Goal: Transaction & Acquisition: Purchase product/service

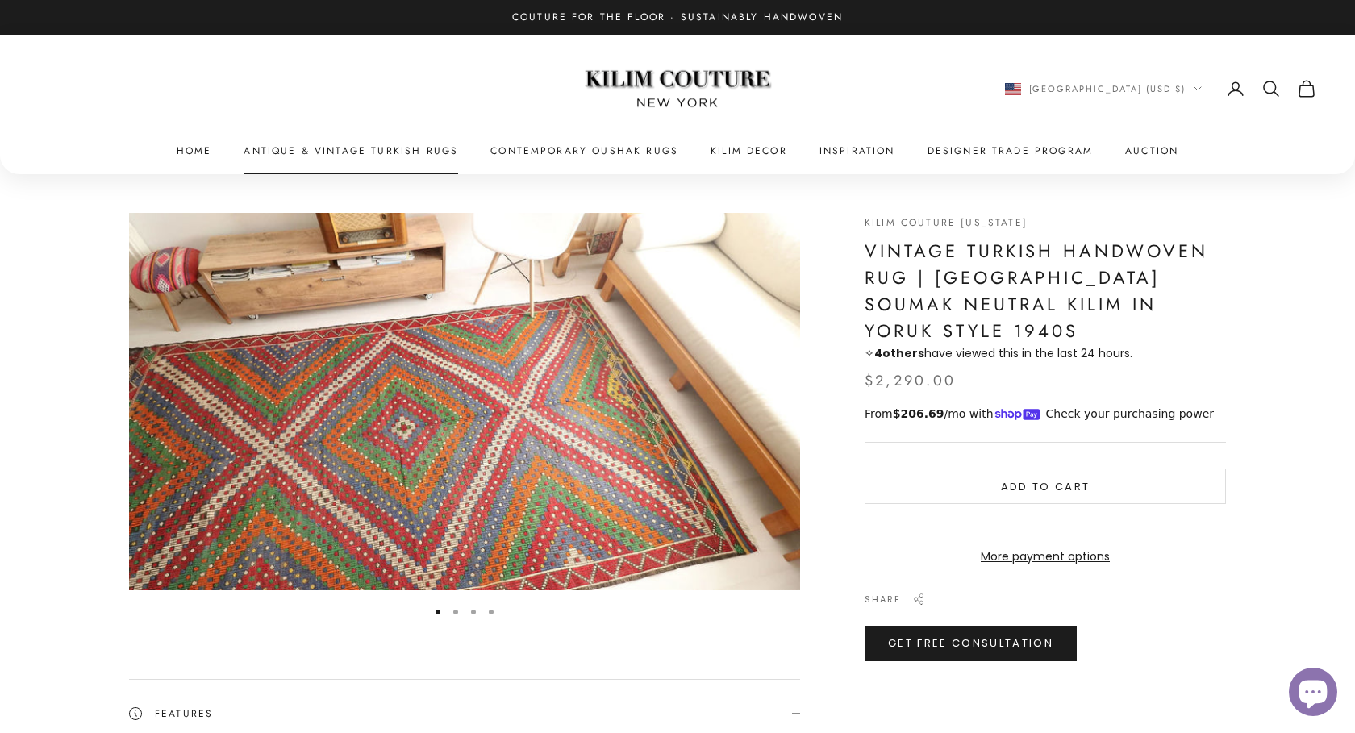
click at [338, 144] on link "Antique & Vintage Turkish Rugs" at bounding box center [351, 151] width 215 height 16
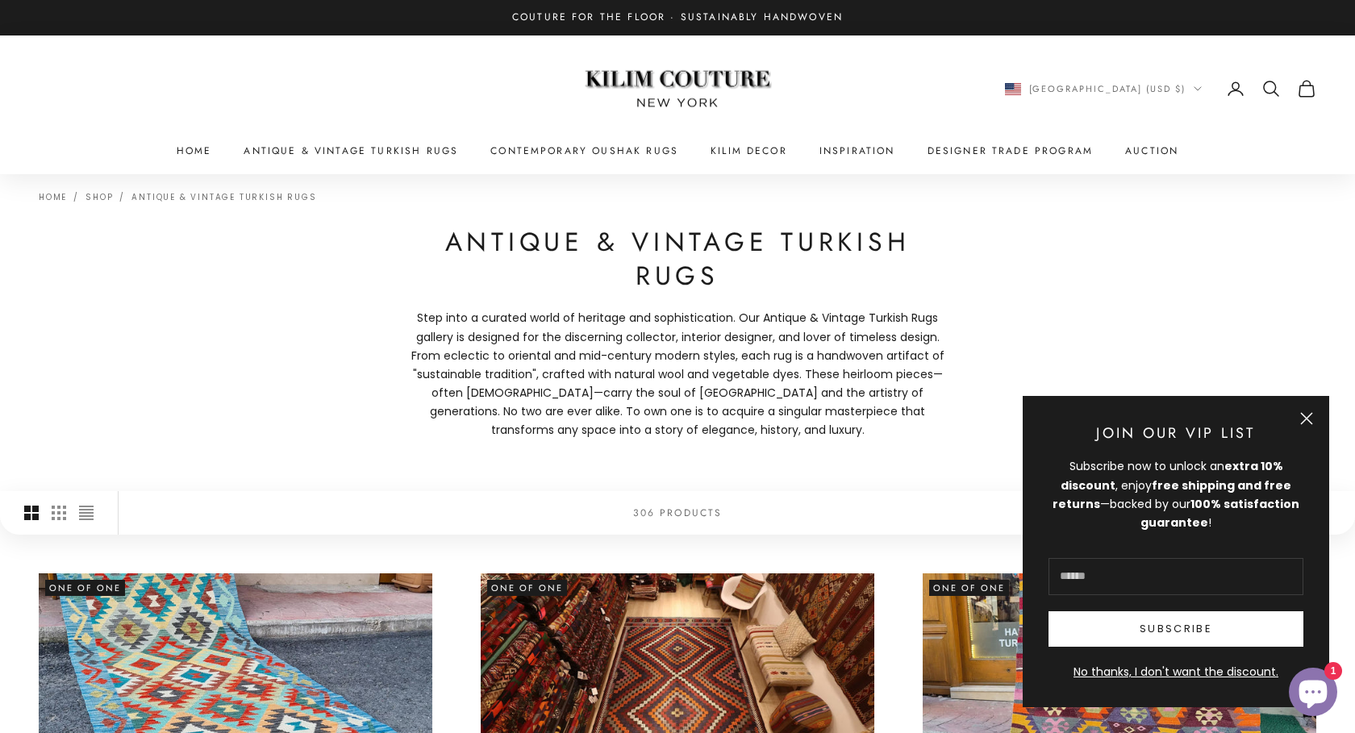
click at [1308, 413] on button "Close" at bounding box center [1306, 418] width 13 height 13
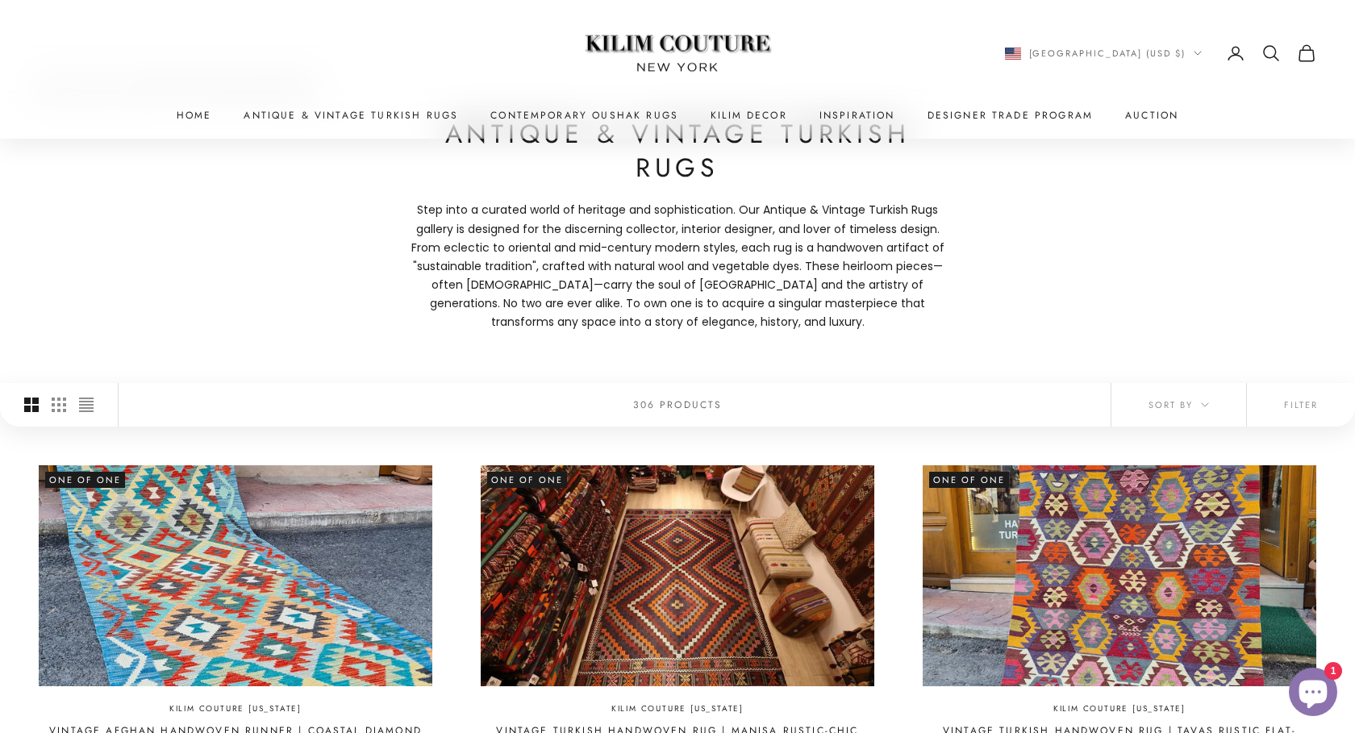
scroll to position [109, 0]
click at [1284, 403] on button "Filter" at bounding box center [1301, 404] width 108 height 44
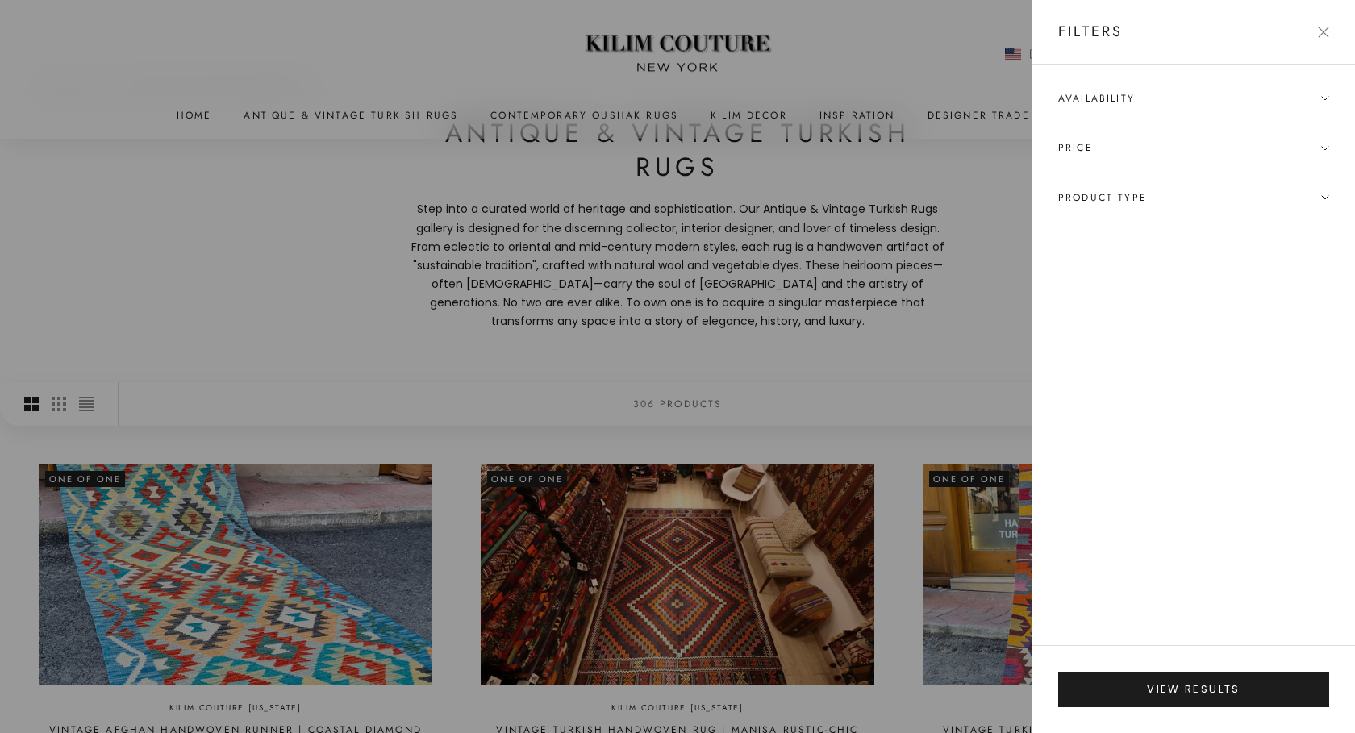
click at [1137, 191] on span "Product type" at bounding box center [1102, 198] width 89 height 16
click at [1117, 253] on label "Large Area Rugs (139)" at bounding box center [1118, 254] width 121 height 19
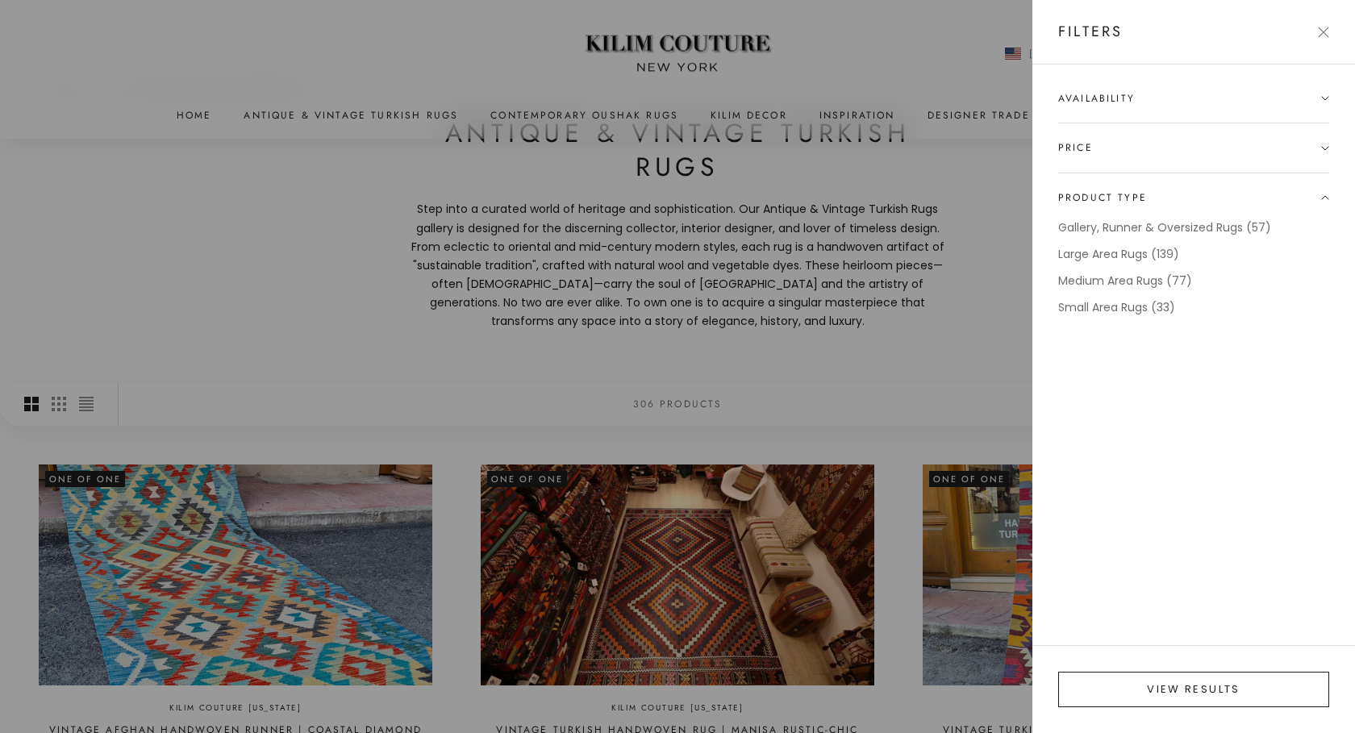
click at [1180, 692] on button "View results" at bounding box center [1193, 689] width 271 height 35
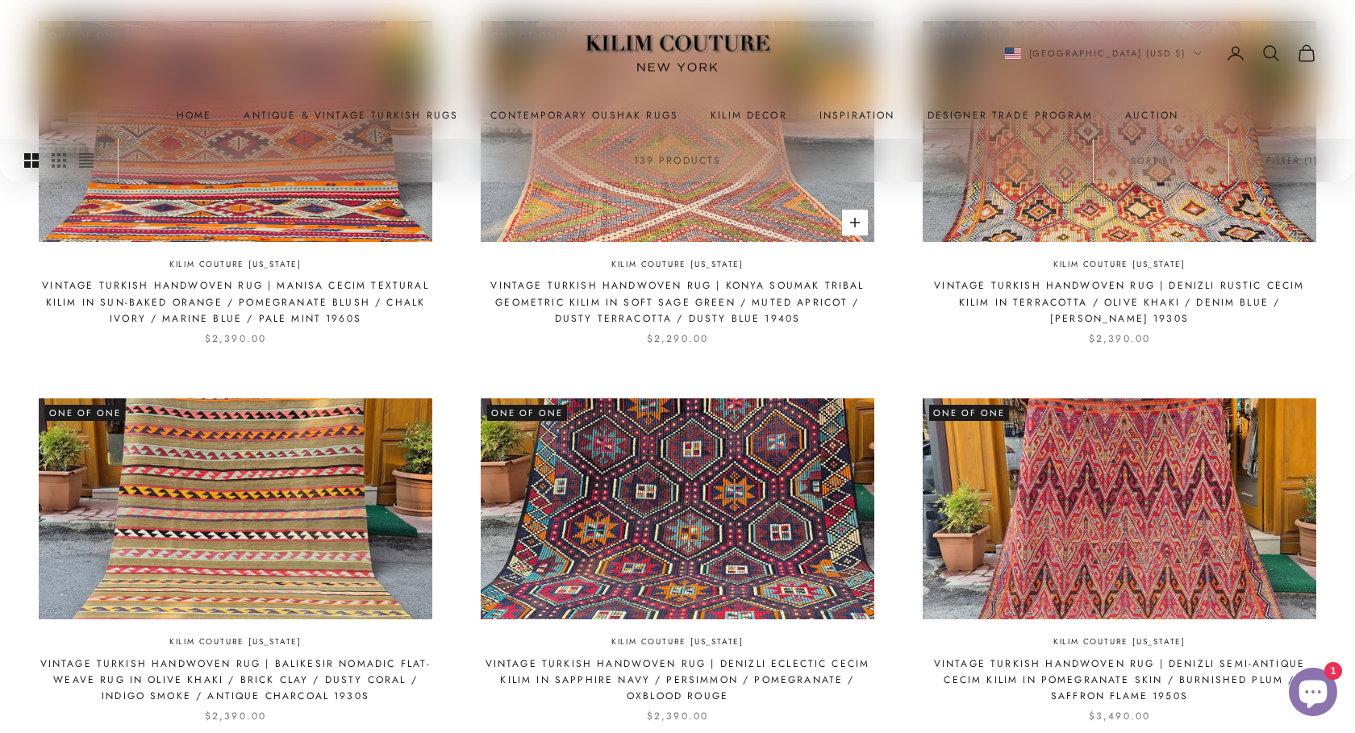
scroll to position [1664, 0]
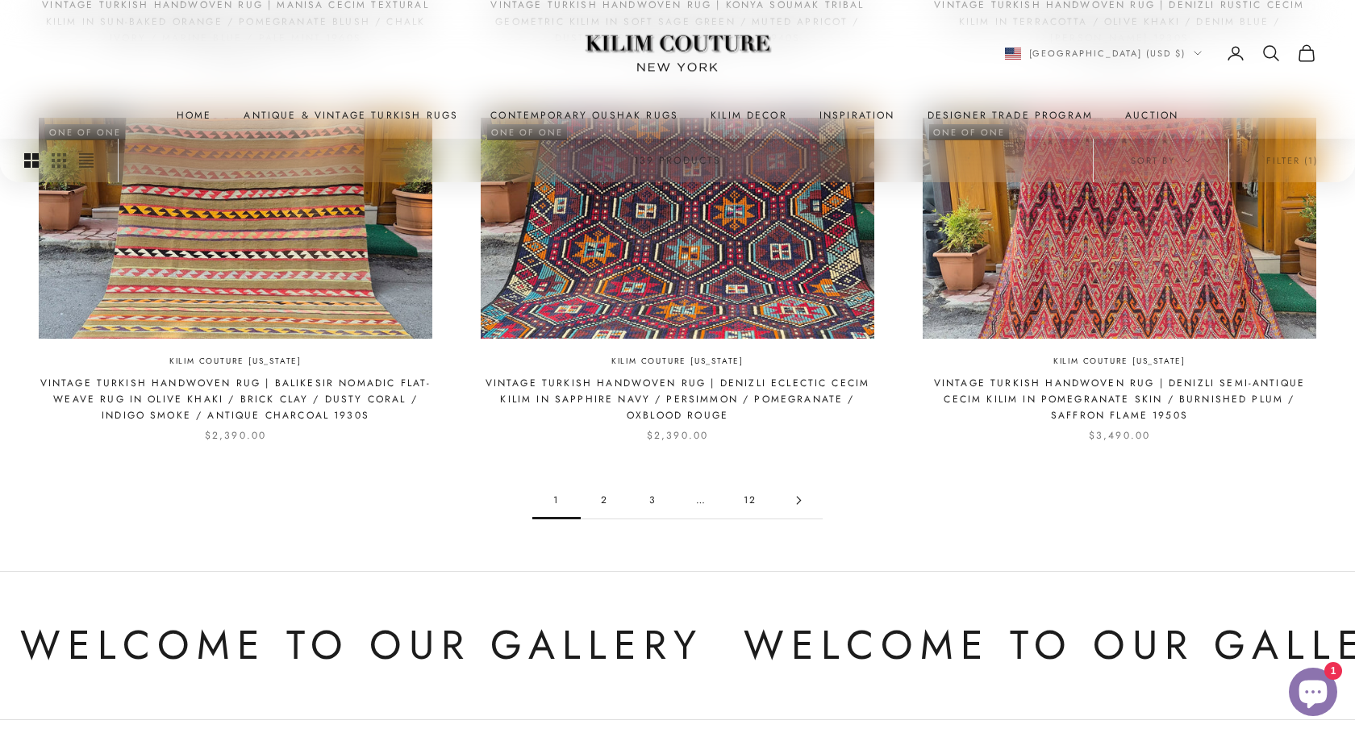
click at [605, 498] on link "2" at bounding box center [605, 500] width 48 height 36
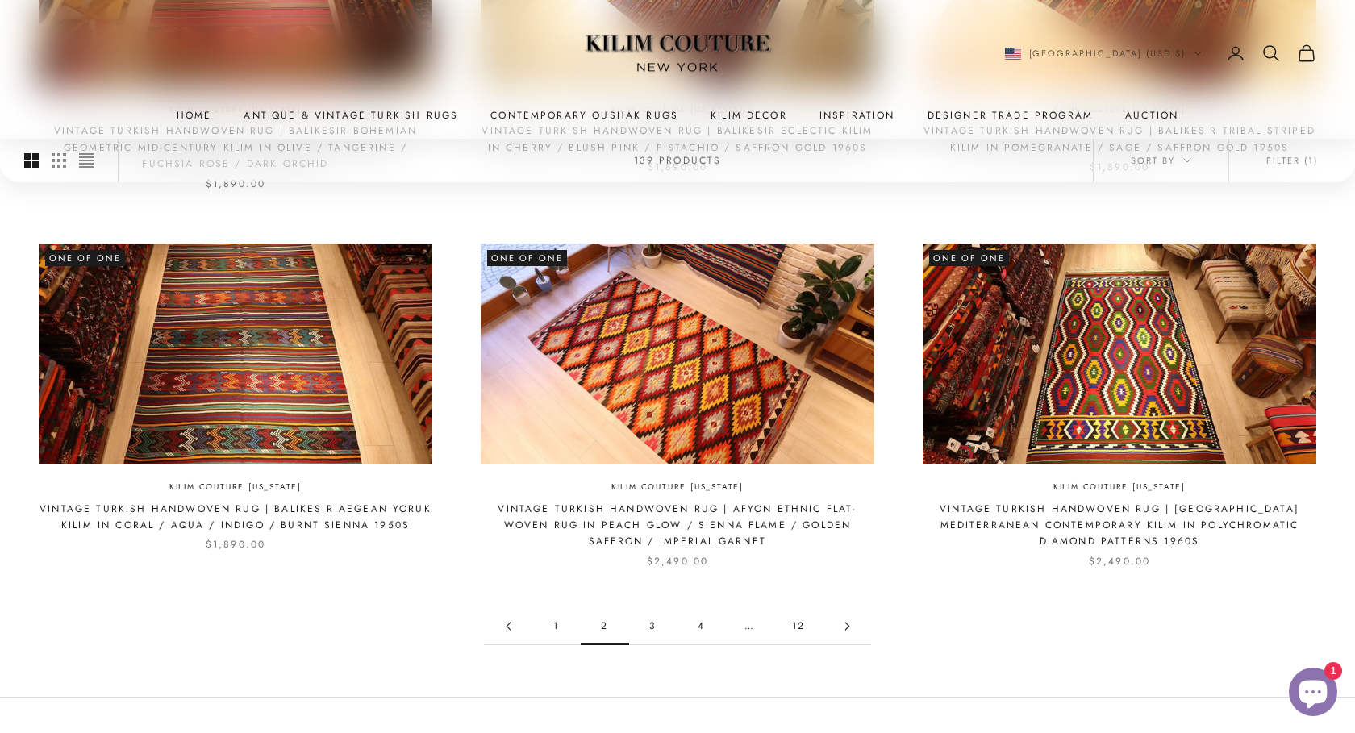
scroll to position [1551, 0]
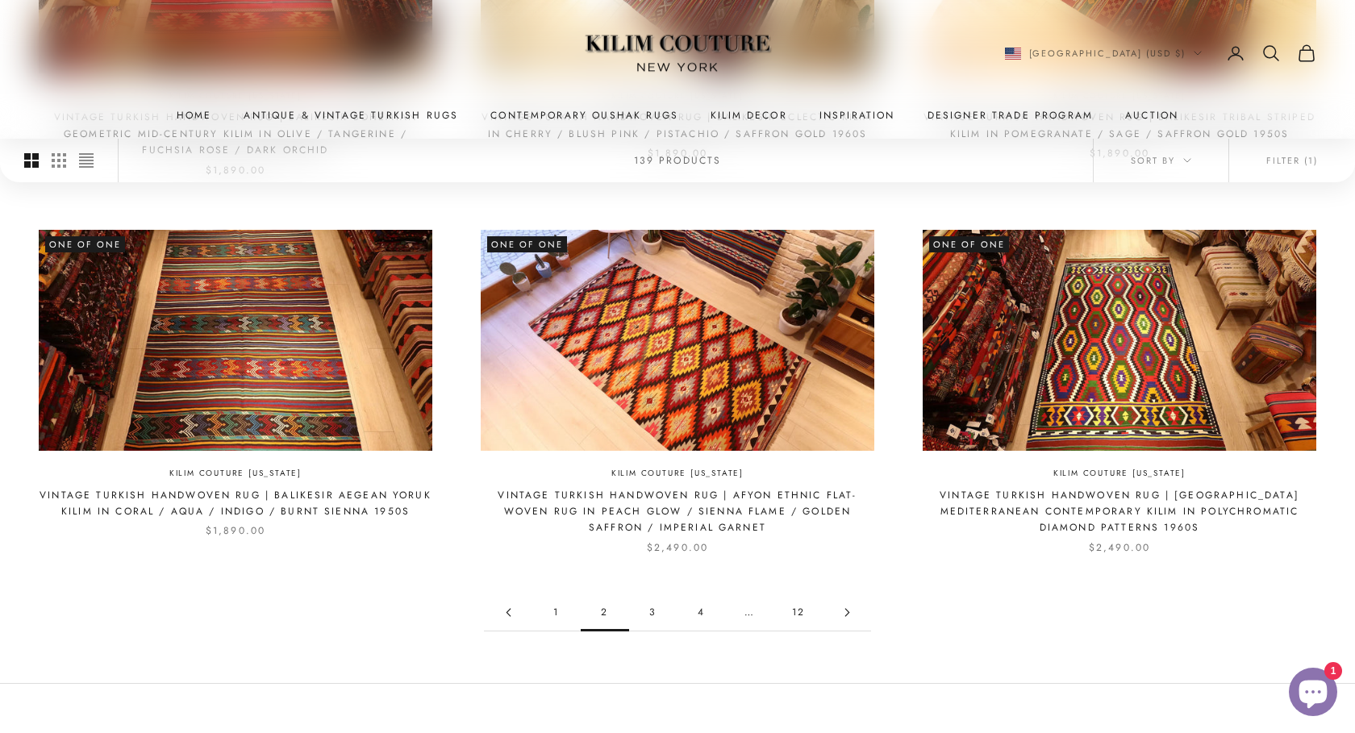
click at [659, 610] on link "3" at bounding box center [653, 613] width 48 height 36
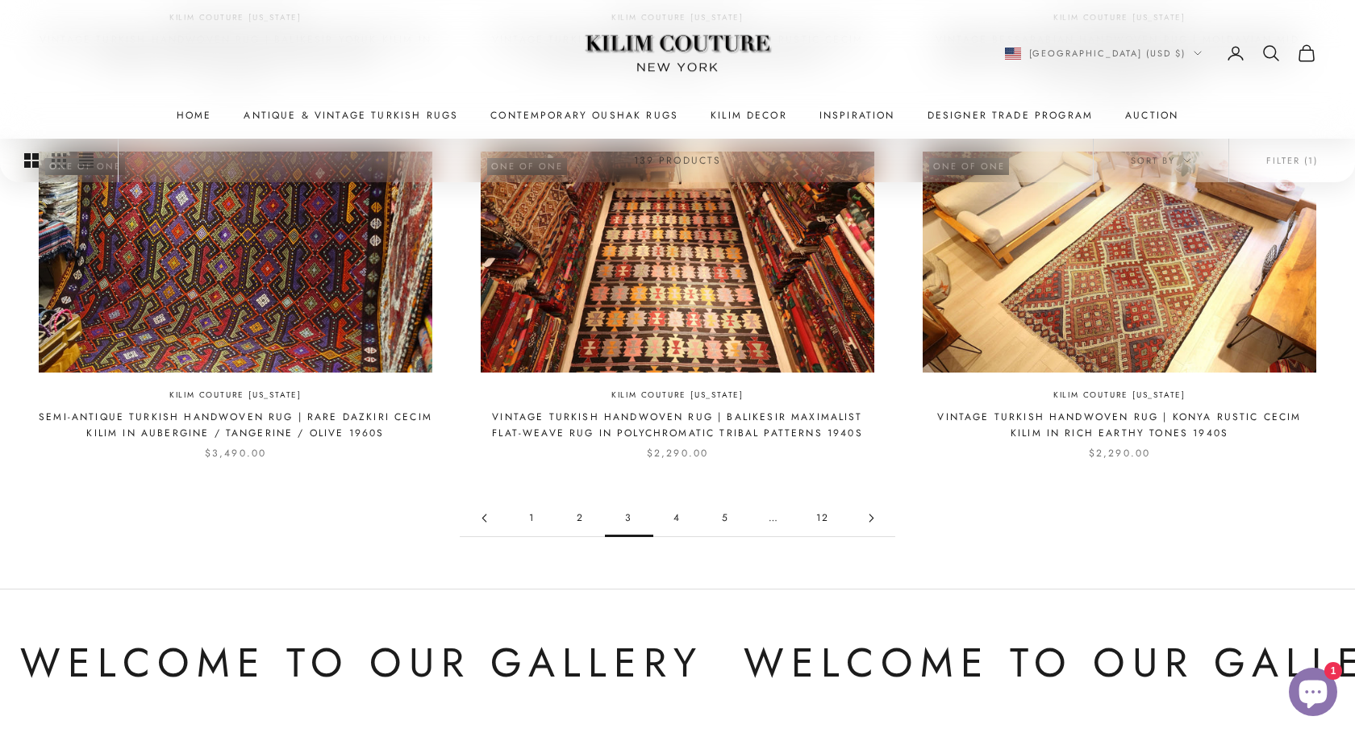
scroll to position [1595, 0]
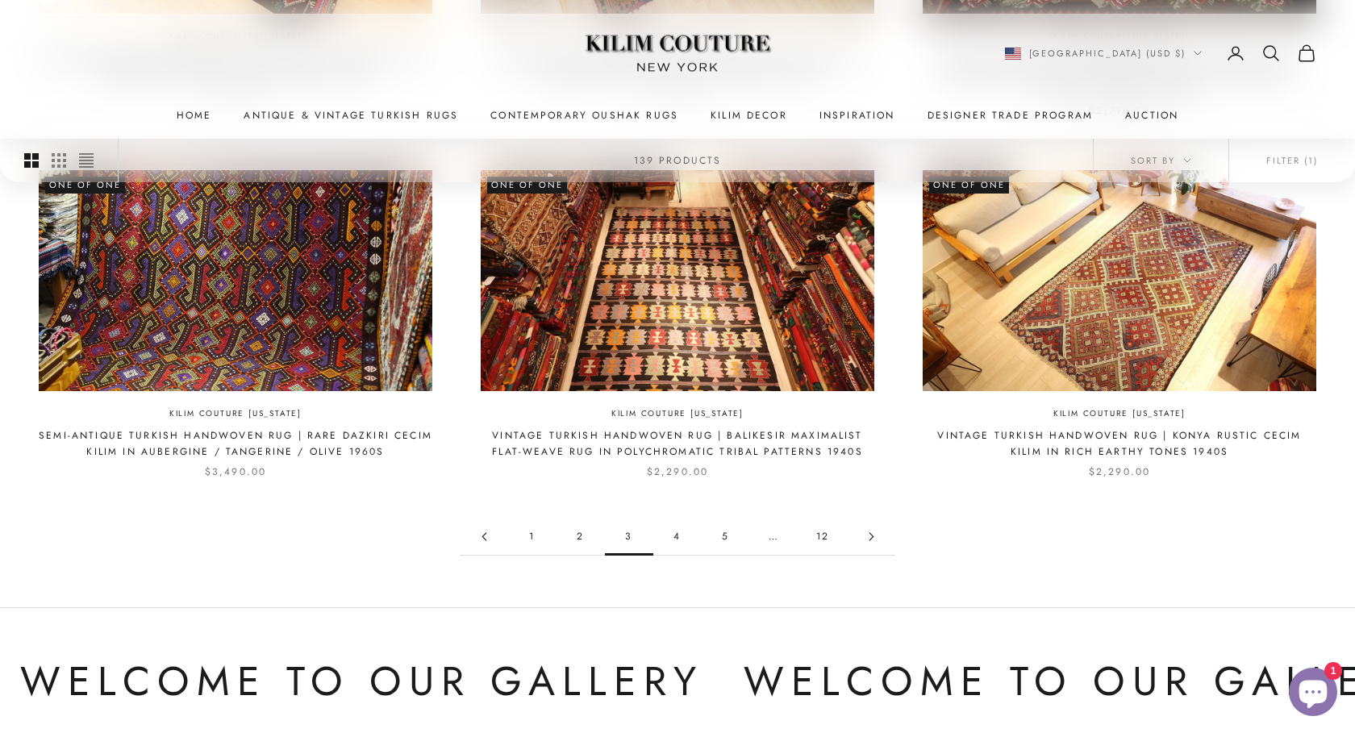
click at [831, 530] on link "12" at bounding box center [823, 537] width 48 height 36
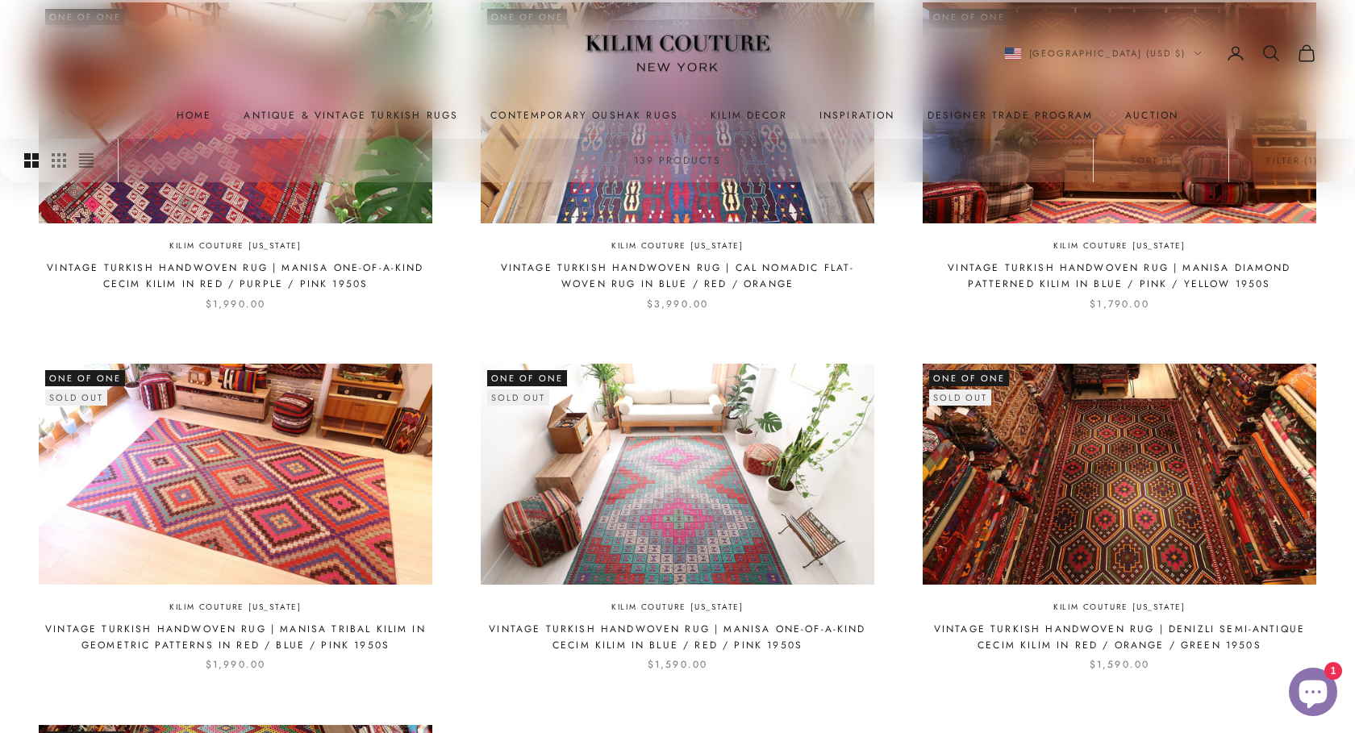
scroll to position [839, 0]
